Goal: Information Seeking & Learning: Learn about a topic

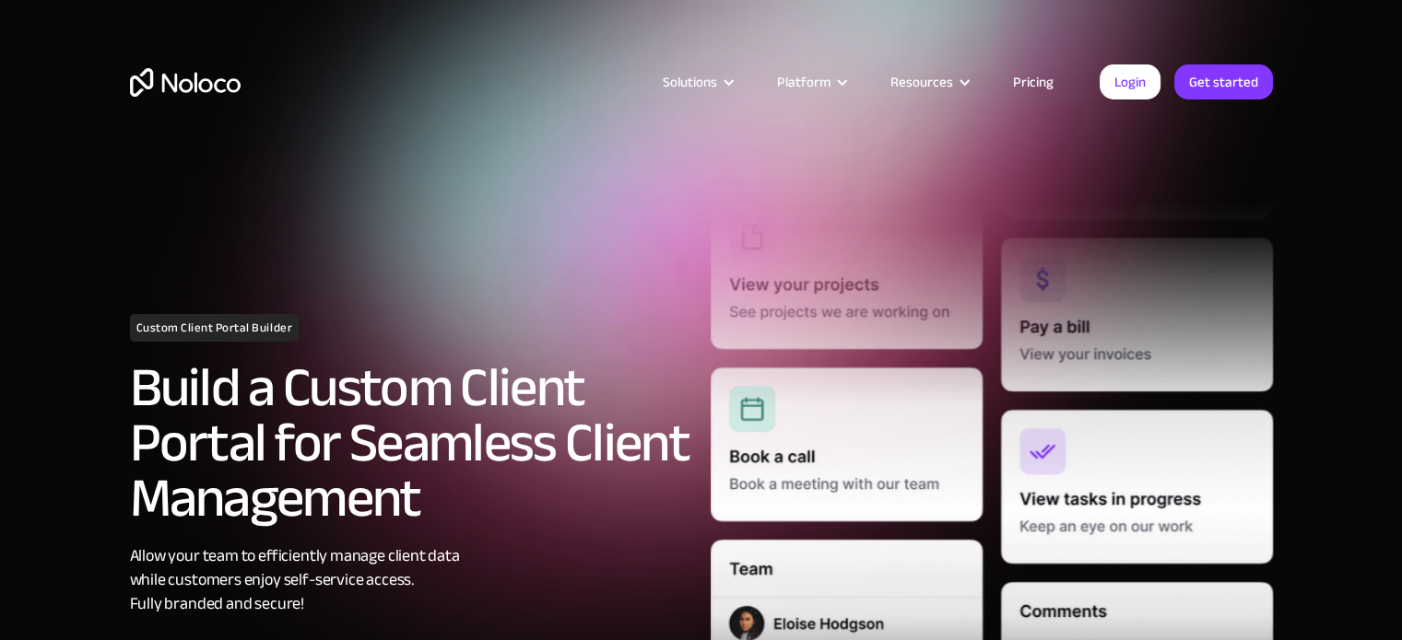
click at [169, 84] on img "home" at bounding box center [185, 82] width 111 height 29
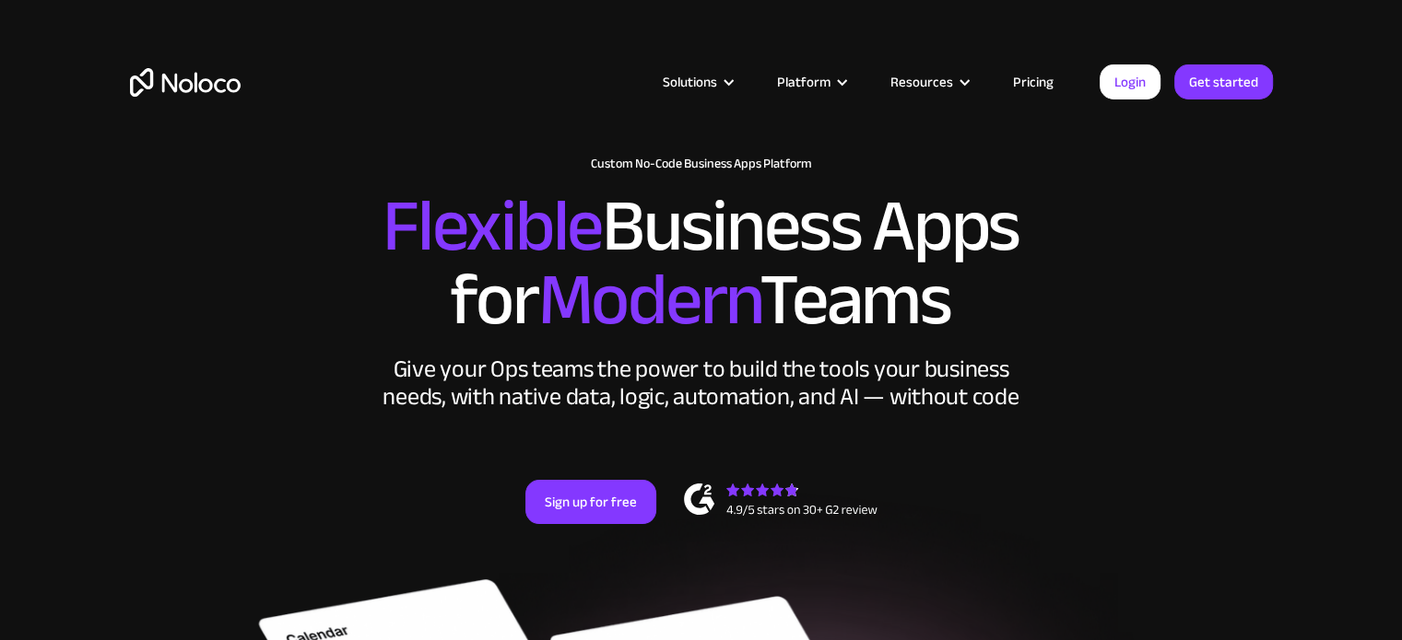
click at [1049, 77] on link "Pricing" at bounding box center [1033, 82] width 87 height 24
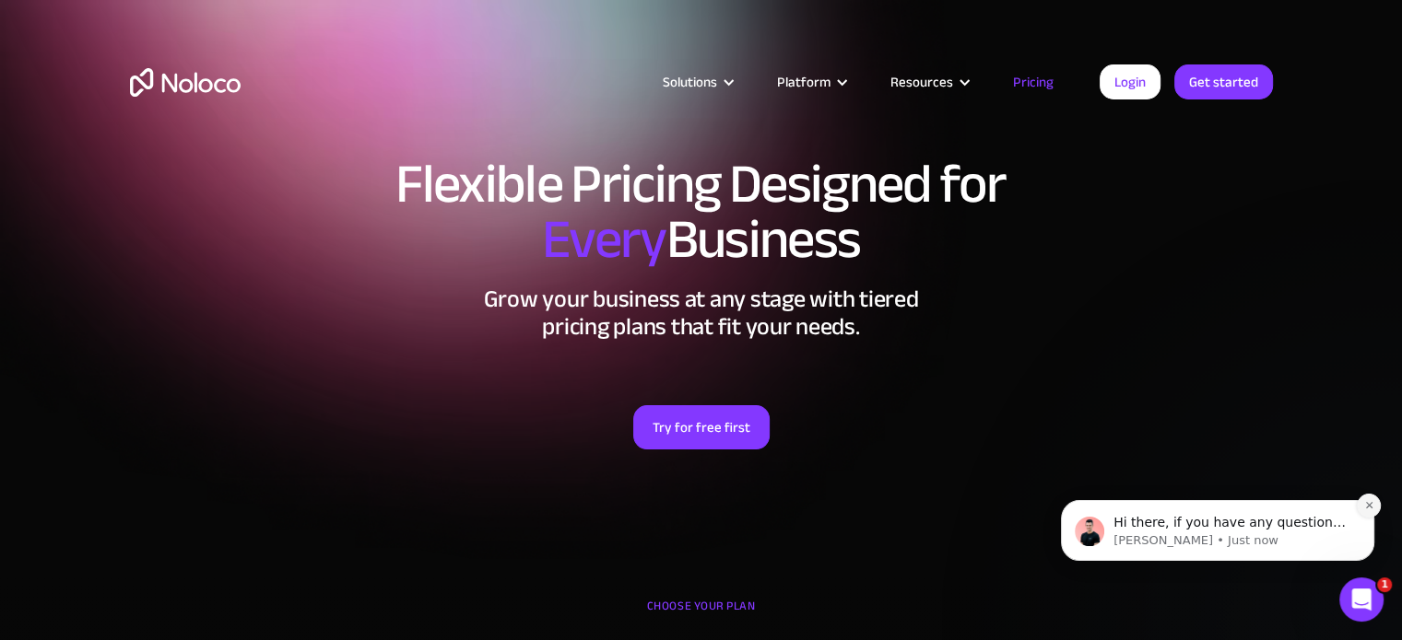
click at [1371, 507] on icon "Dismiss notification" at bounding box center [1369, 505] width 10 height 10
